Goal: Navigation & Orientation: Find specific page/section

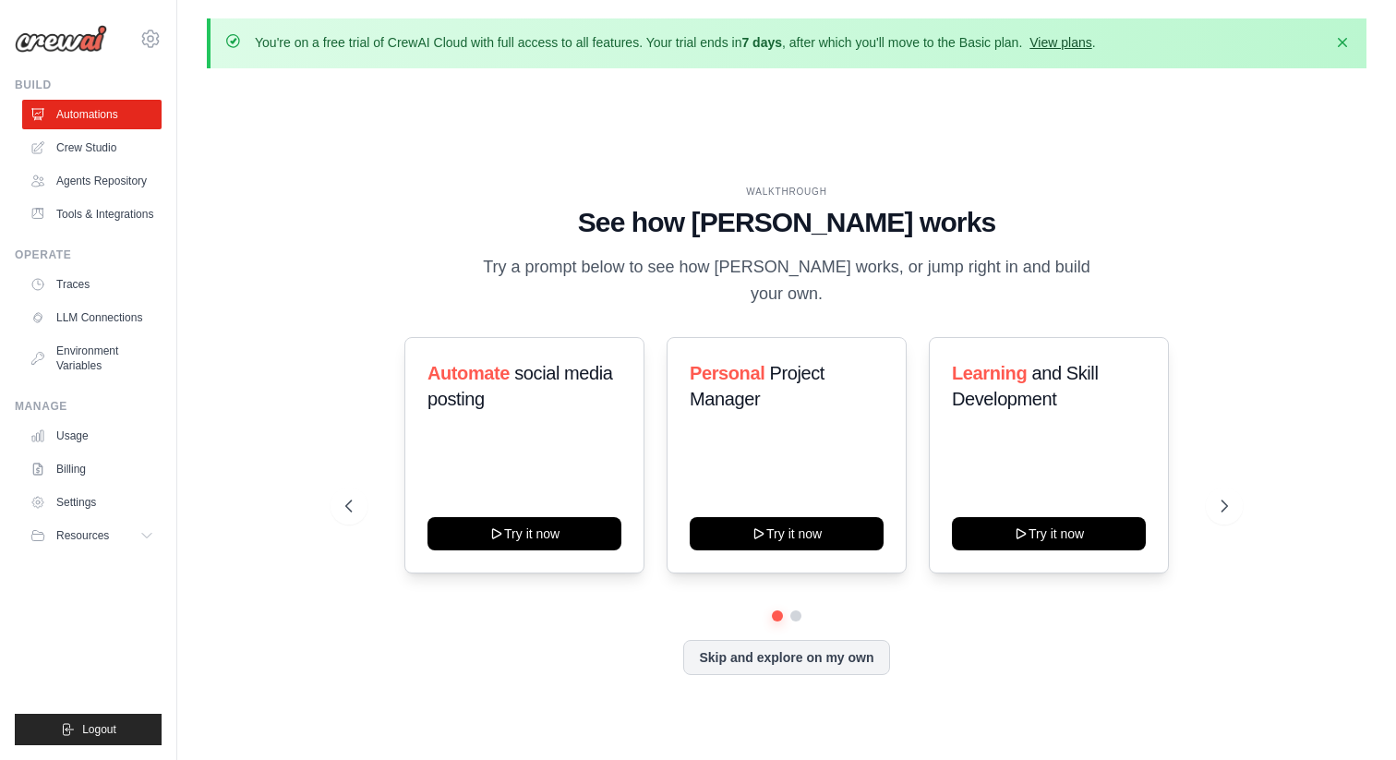
click at [1059, 35] on link "View plans" at bounding box center [1060, 42] width 62 height 15
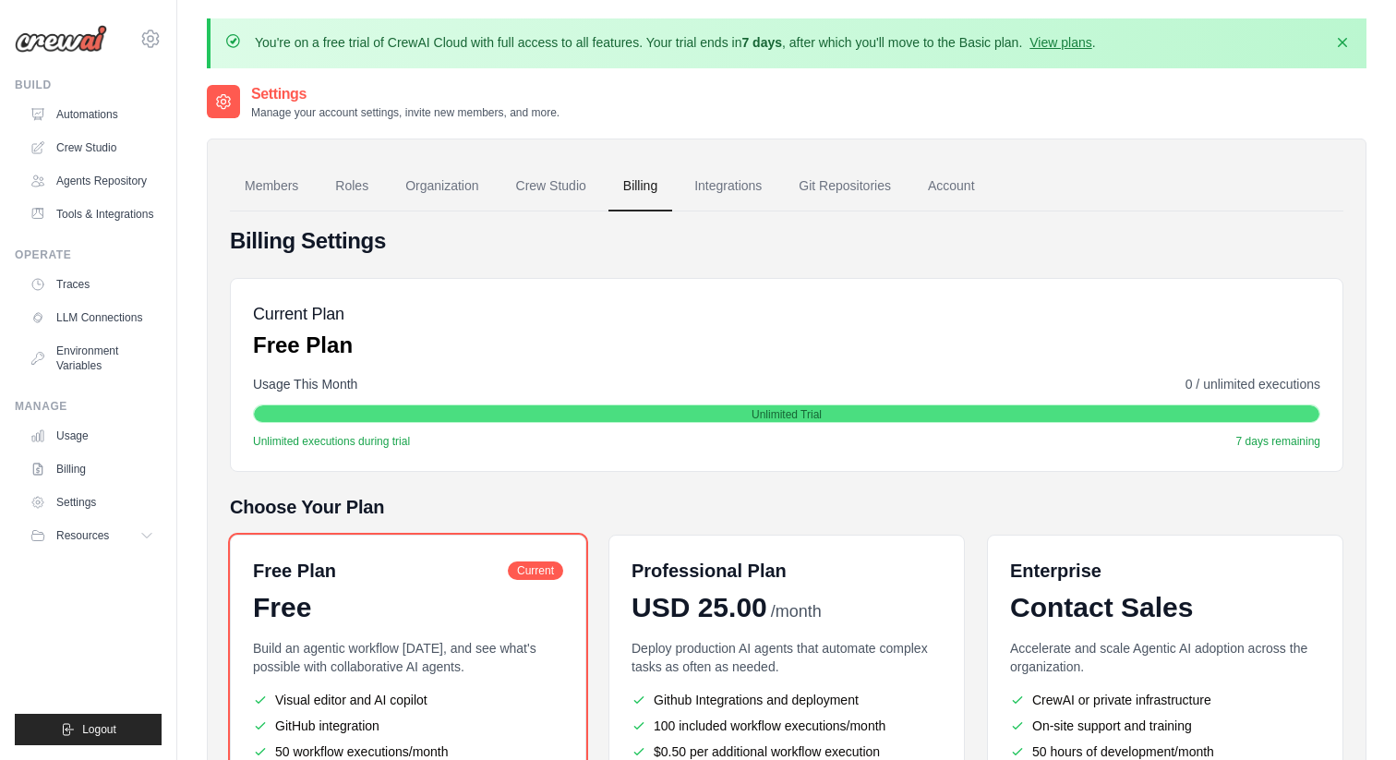
scroll to position [208, 0]
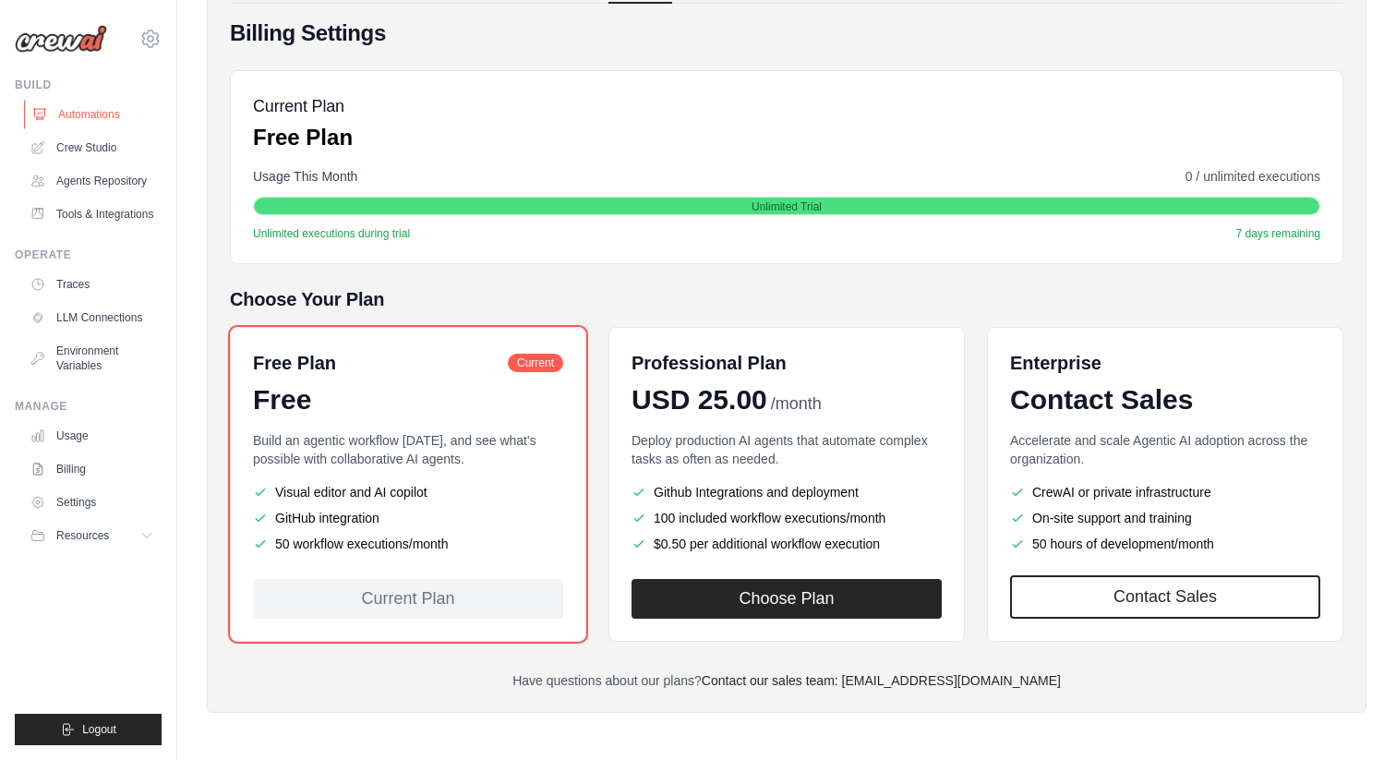
click at [92, 124] on link "Automations" at bounding box center [93, 115] width 139 height 30
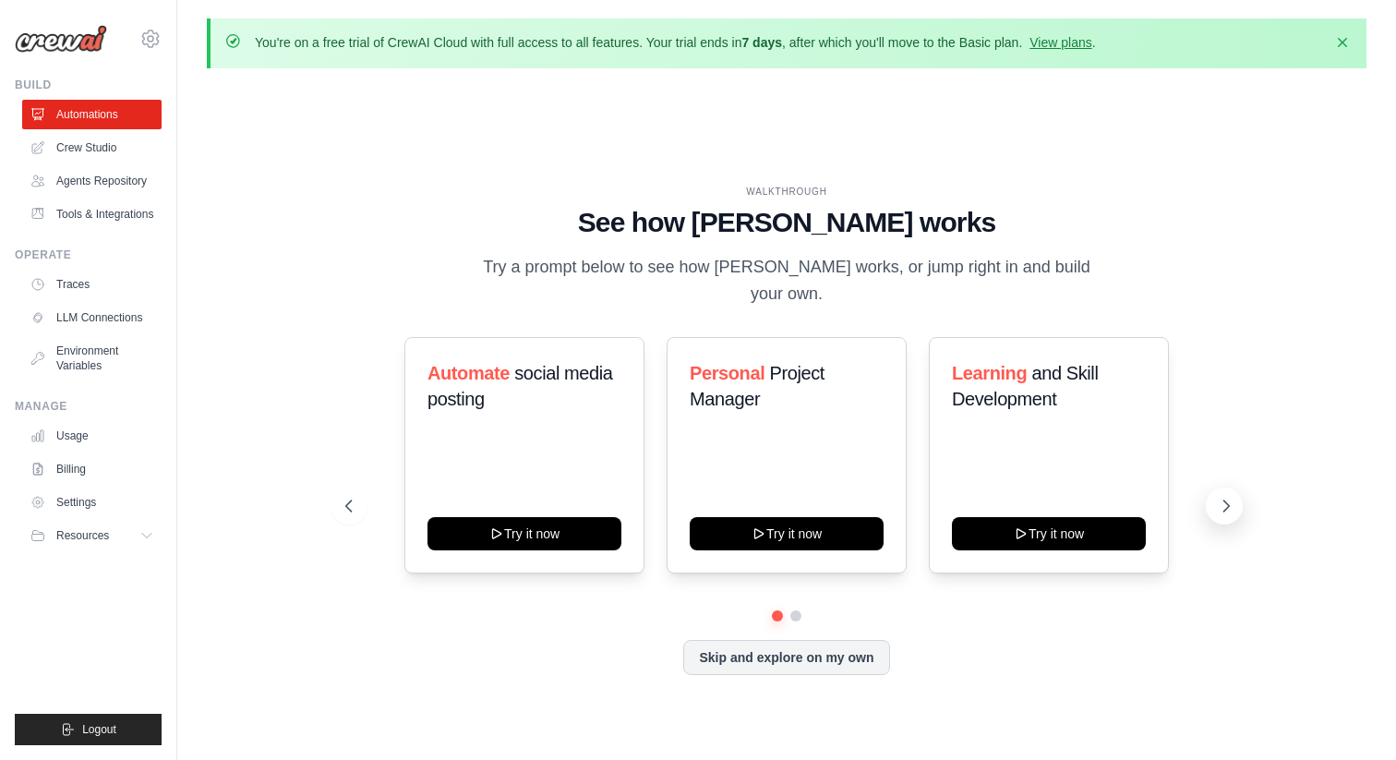
click at [1231, 497] on icon at bounding box center [1226, 506] width 18 height 18
click at [349, 506] on button at bounding box center [348, 505] width 37 height 37
click at [307, 333] on div "WALKTHROUGH See how [PERSON_NAME] works Try a prompt below to see how [PERSON_N…" at bounding box center [786, 444] width 1159 height 723
click at [106, 139] on link "Crew Studio" at bounding box center [93, 148] width 139 height 30
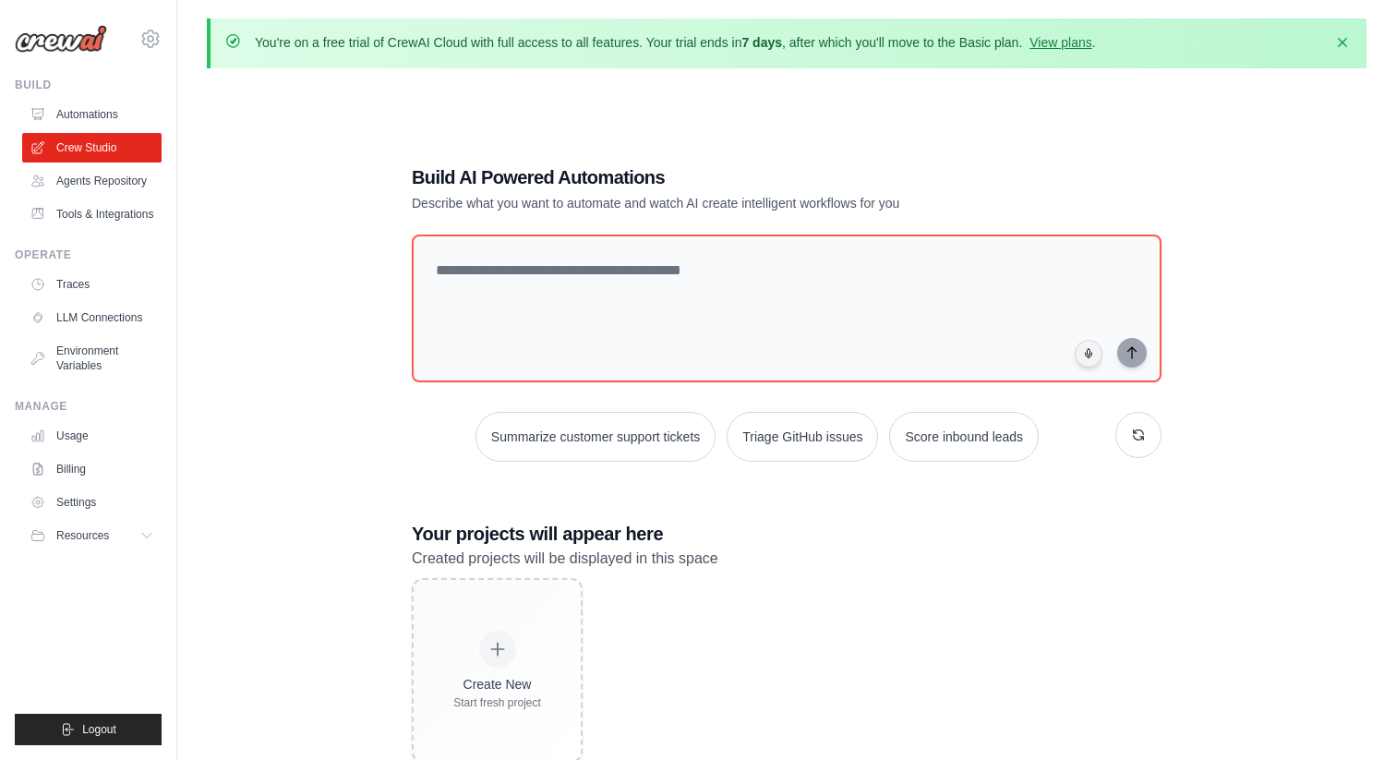
scroll to position [101, 0]
